Goal: Information Seeking & Learning: Learn about a topic

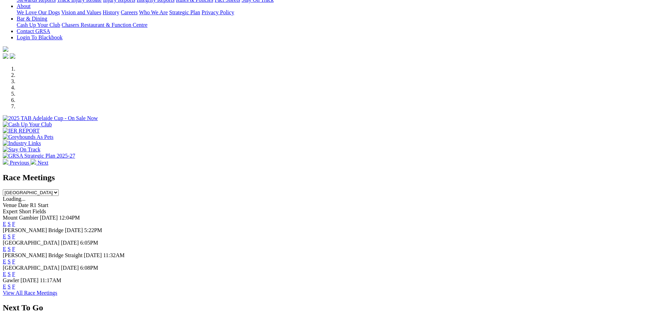
scroll to position [174, 0]
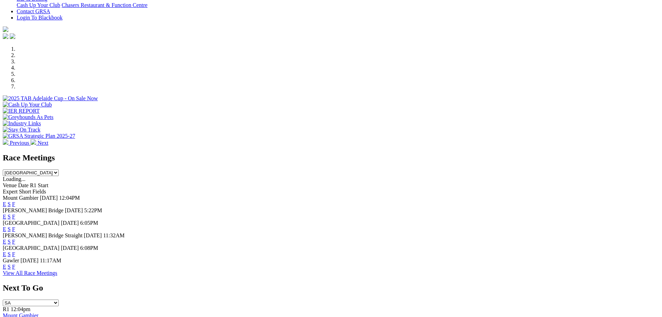
click at [15, 226] on link "F" at bounding box center [13, 229] width 3 height 6
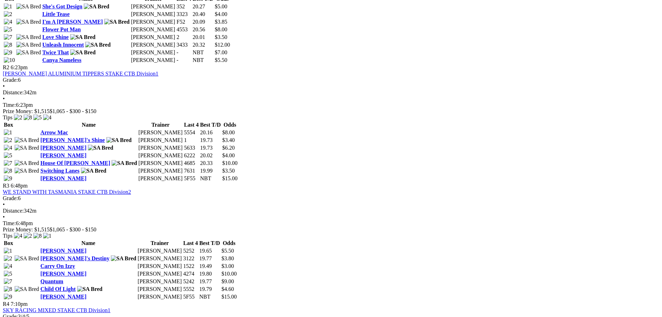
scroll to position [417, 0]
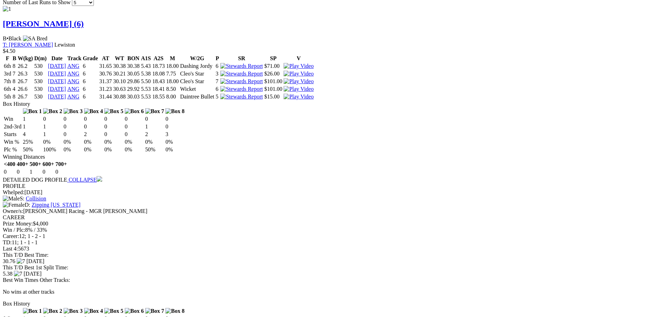
scroll to position [660, 0]
